Goal: Information Seeking & Learning: Stay updated

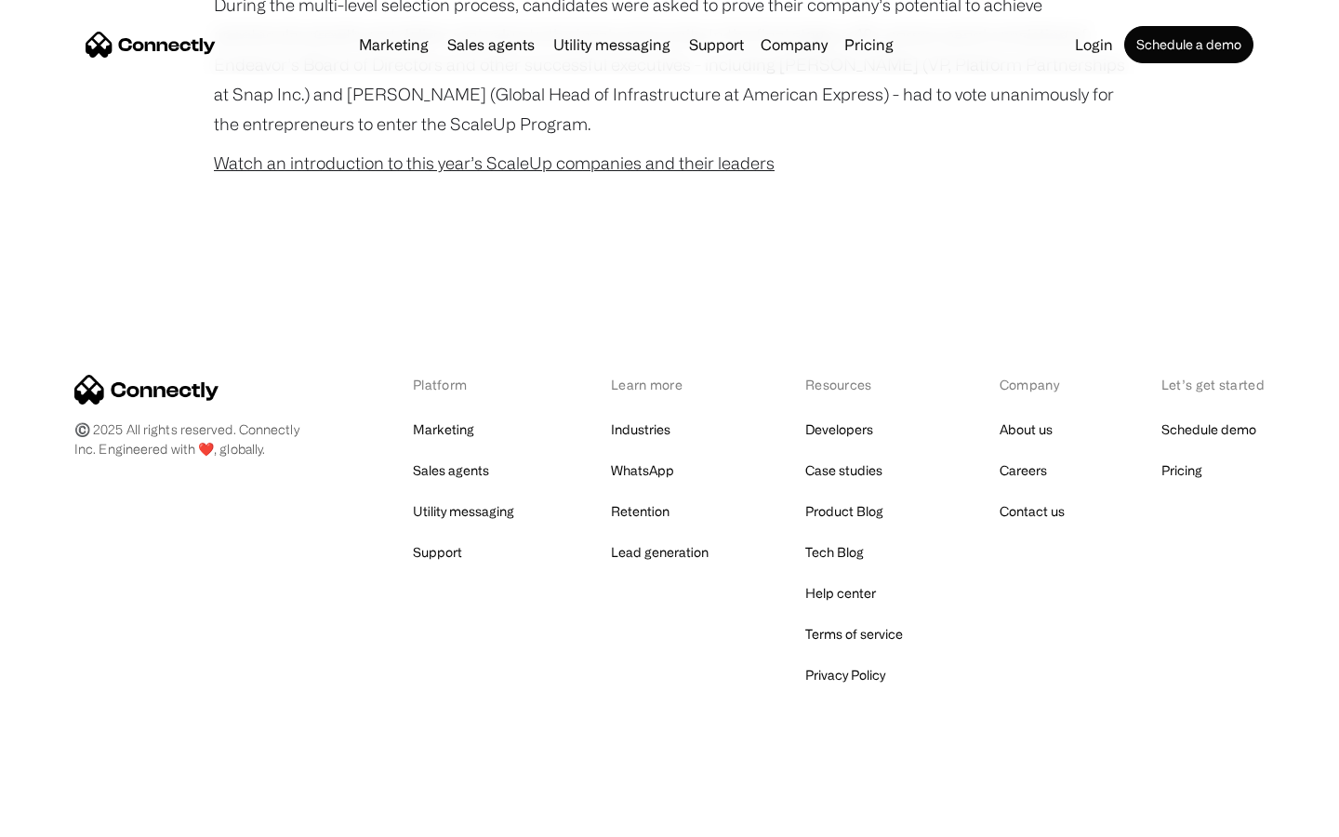
scroll to position [1193, 0]
